Goal: Information Seeking & Learning: Understand process/instructions

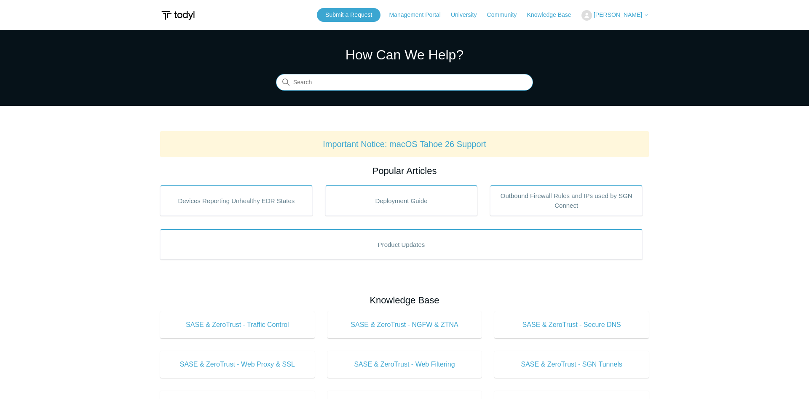
click at [391, 87] on input "Search" at bounding box center [404, 82] width 257 height 17
click at [701, 294] on main "Todyl Support Center How Can We Help? Search Important Notice: macOS Tahoe 26 S…" at bounding box center [404, 394] width 809 height 729
click at [444, 86] on input "Search" at bounding box center [404, 82] width 257 height 17
type input "uninstall"
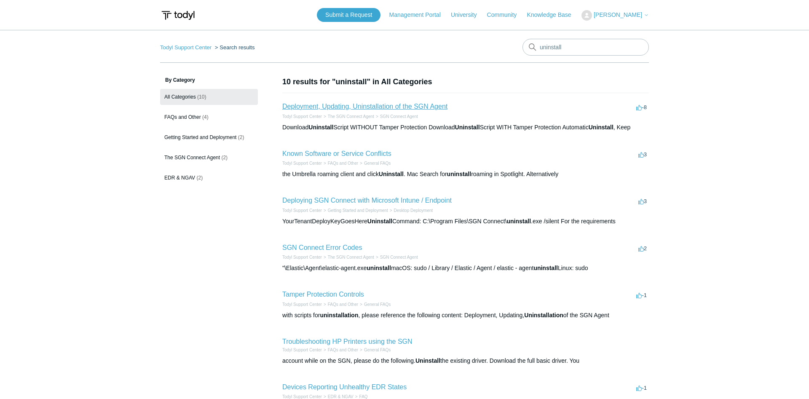
click at [403, 104] on link "Deployment, Updating, Uninstallation of the SGN Agent" at bounding box center [364, 106] width 165 height 7
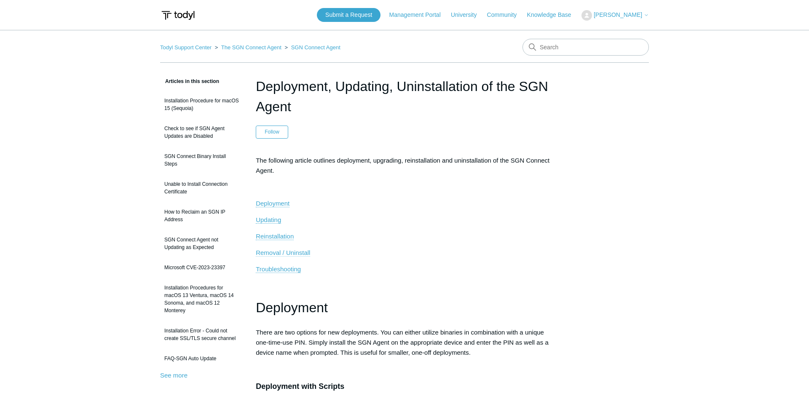
click at [295, 250] on span "Removal / Uninstall" at bounding box center [283, 252] width 54 height 7
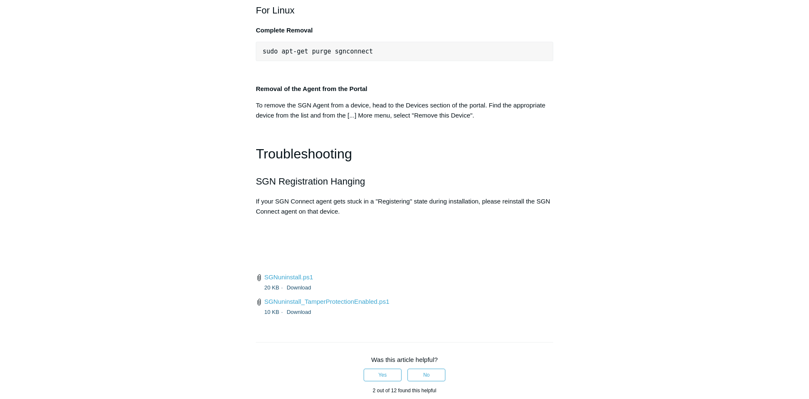
scroll to position [1864, 0]
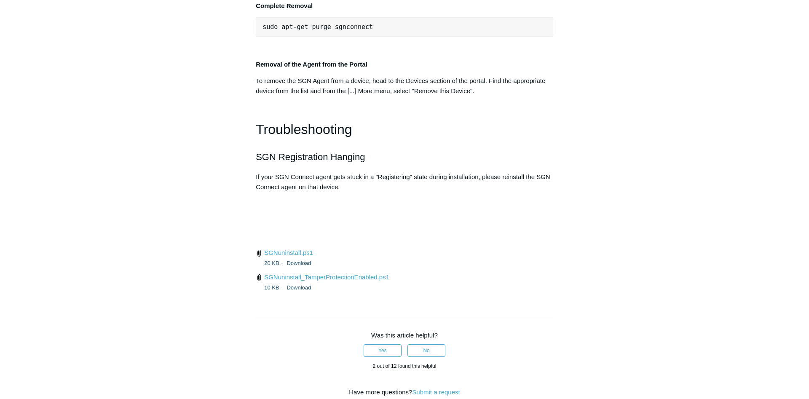
drag, startPoint x: 284, startPoint y: 265, endPoint x: 248, endPoint y: 204, distance: 71.0
copy div "Manual Uninstall and Fingerprint Wipe Within Windows, navigate to "Add or Remov…"
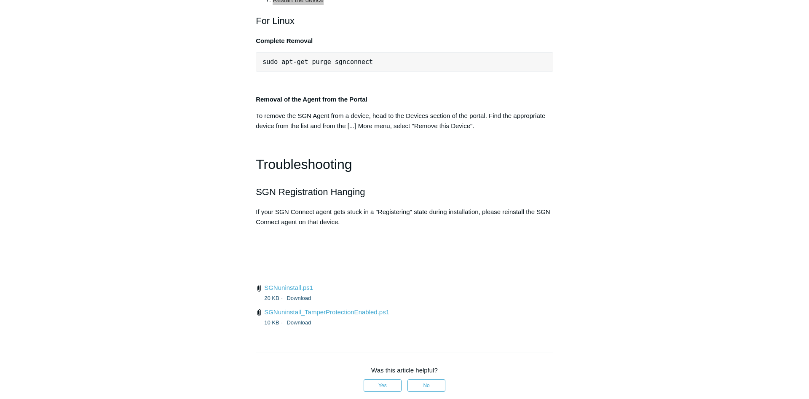
scroll to position [1735, 0]
